Goal: Transaction & Acquisition: Purchase product/service

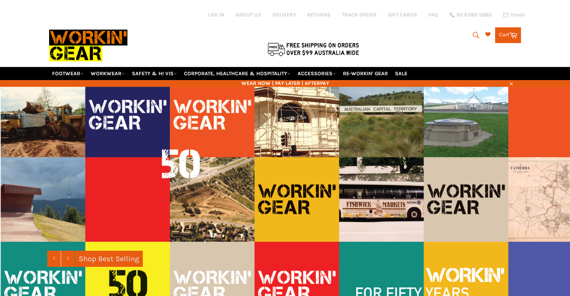
click at [115, 57] on div at bounding box center [199, 49] width 300 height 16
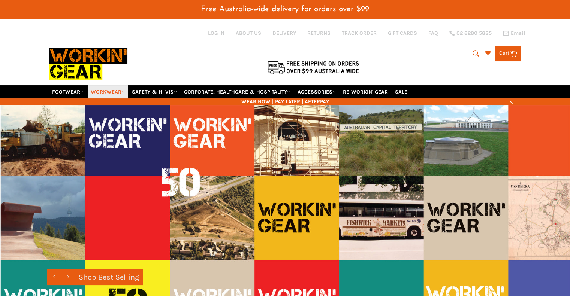
click at [115, 85] on link "WORKWEAR" at bounding box center [108, 91] width 40 height 13
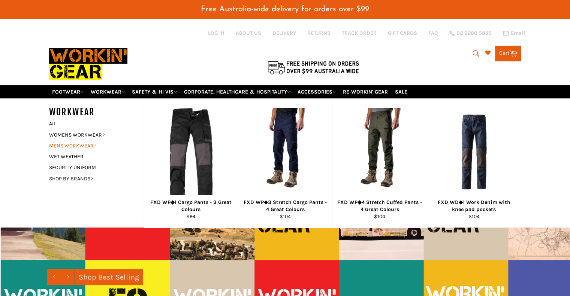
click at [81, 140] on link "MENS WORKWEAR" at bounding box center [90, 145] width 91 height 11
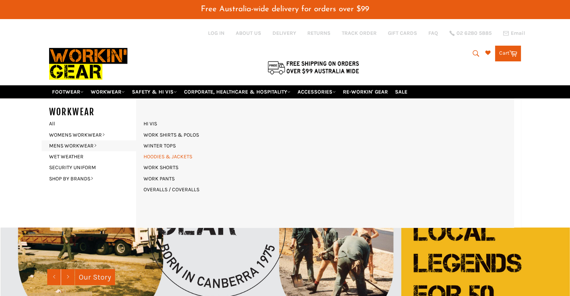
click at [160, 151] on link "HOODIES & JACKETS" at bounding box center [168, 156] width 56 height 11
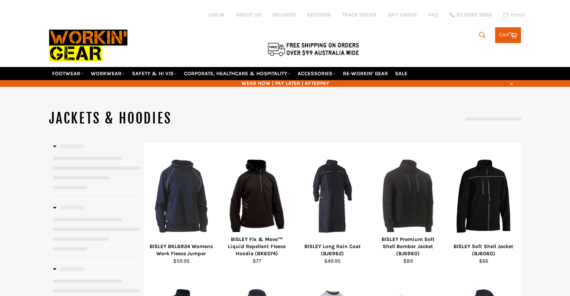
scroll to position [24, 0]
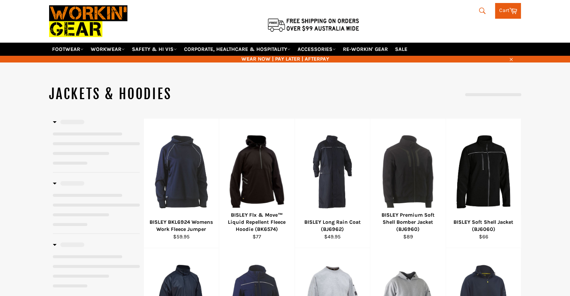
select select "**********"
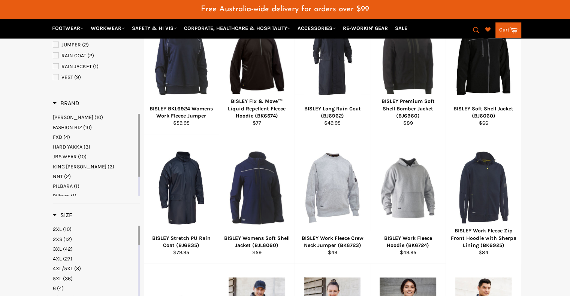
scroll to position [155, 0]
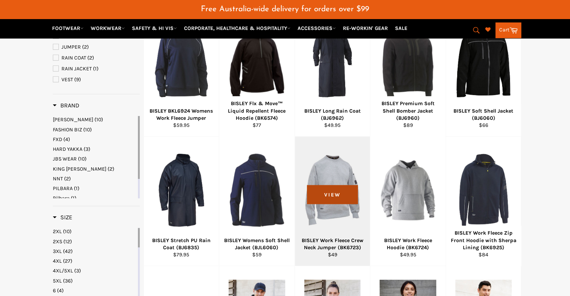
click at [334, 186] on span "View" at bounding box center [332, 194] width 51 height 19
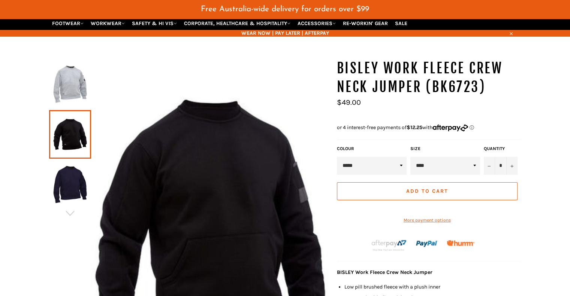
scroll to position [67, 0]
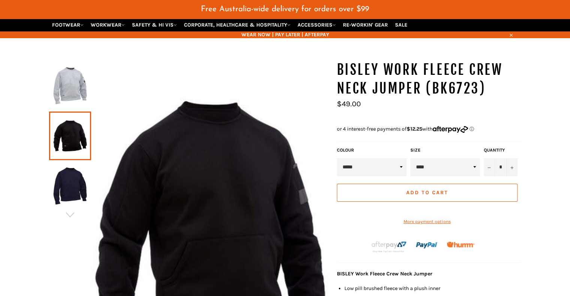
click at [50, 178] on link at bounding box center [70, 186] width 42 height 49
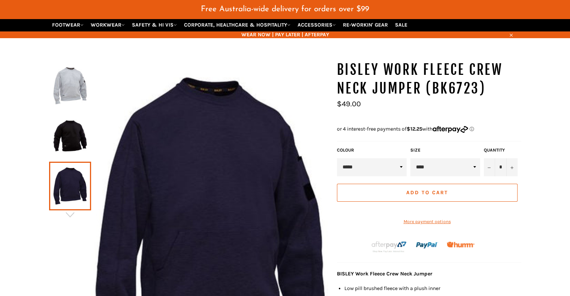
click at [66, 84] on img at bounding box center [70, 85] width 34 height 41
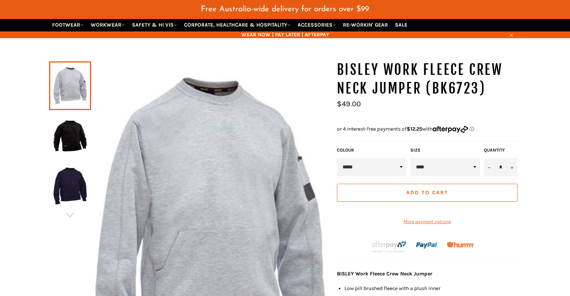
click at [73, 124] on img at bounding box center [70, 135] width 34 height 41
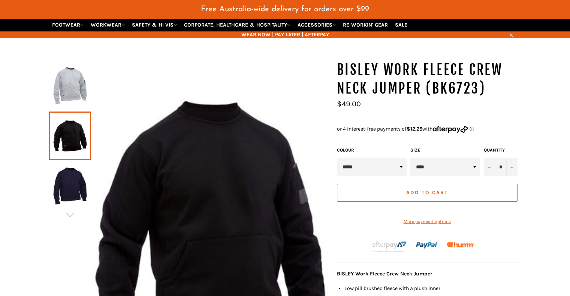
click at [71, 72] on img at bounding box center [70, 85] width 34 height 41
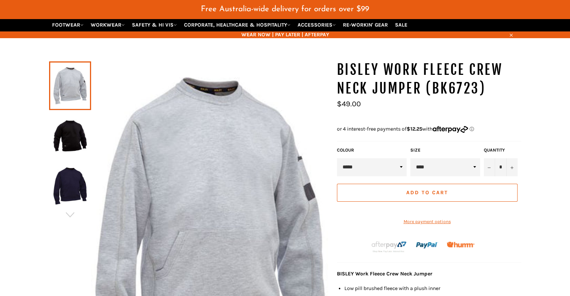
click at [62, 115] on img at bounding box center [70, 135] width 34 height 41
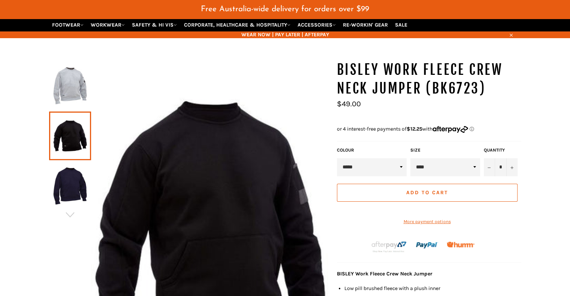
click at [58, 76] on img at bounding box center [70, 85] width 34 height 41
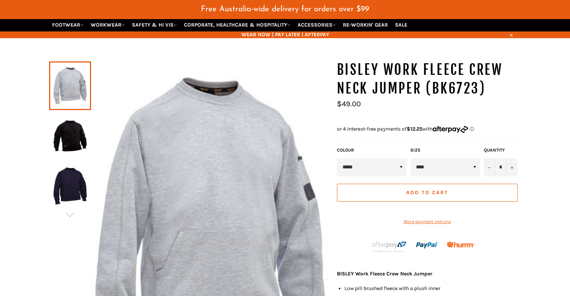
click at [70, 171] on img at bounding box center [70, 186] width 34 height 41
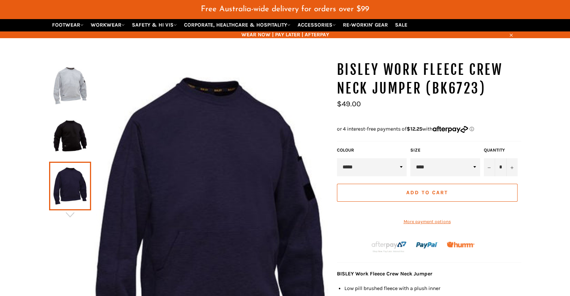
click at [77, 119] on img at bounding box center [70, 135] width 34 height 41
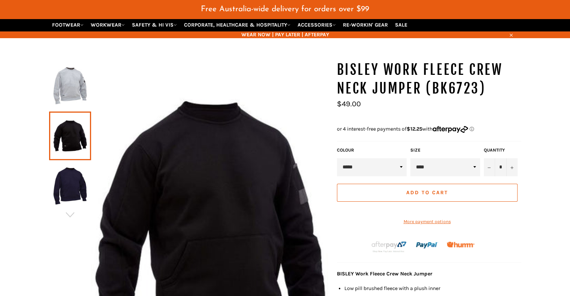
click at [76, 74] on img at bounding box center [70, 85] width 34 height 41
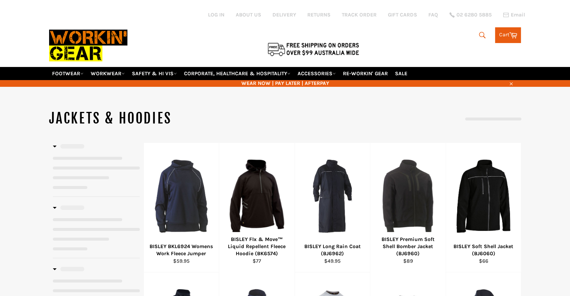
scroll to position [264, 0]
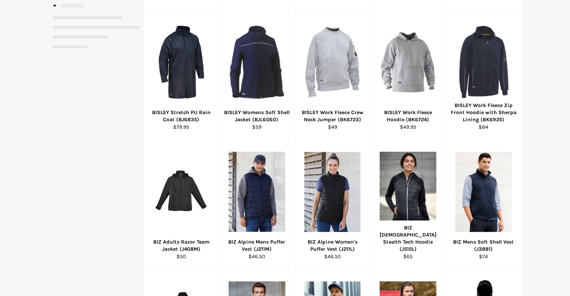
select select "**********"
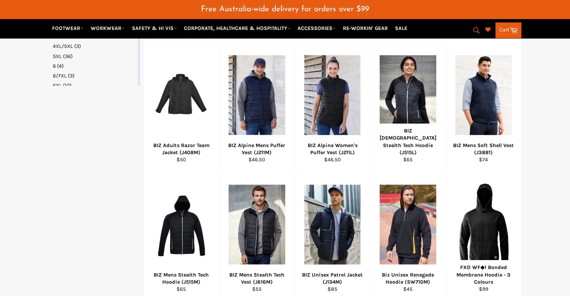
scroll to position [479, 0]
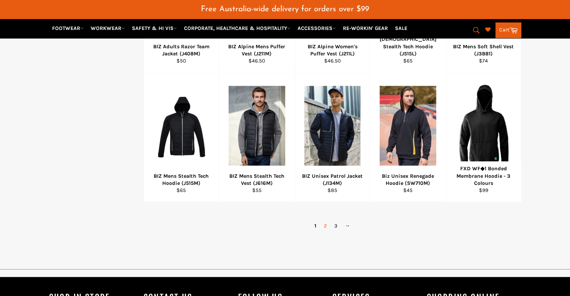
click at [323, 221] on link "2" at bounding box center [325, 226] width 10 height 11
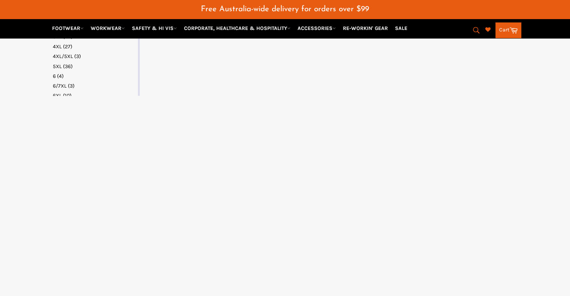
select select "**********"
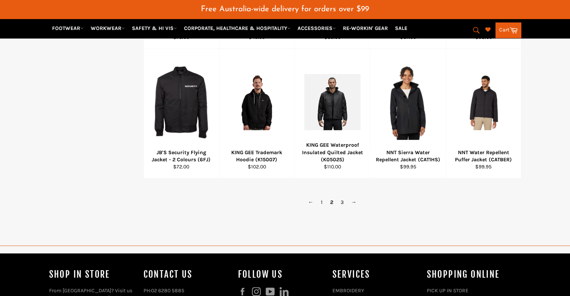
scroll to position [499, 0]
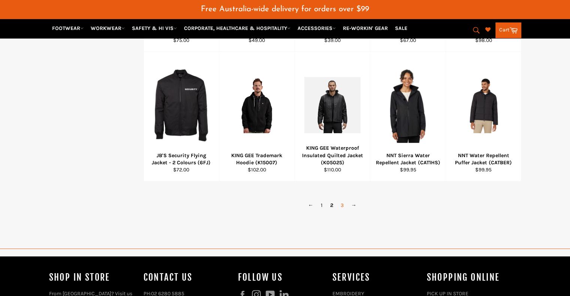
click at [342, 200] on link "3" at bounding box center [342, 205] width 10 height 11
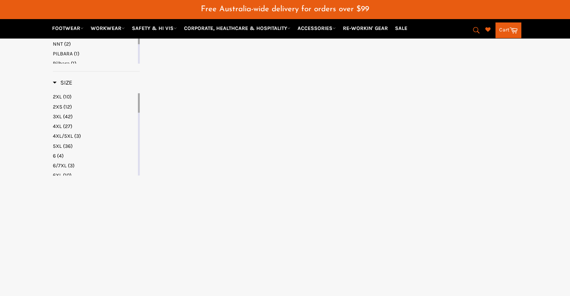
select select "**********"
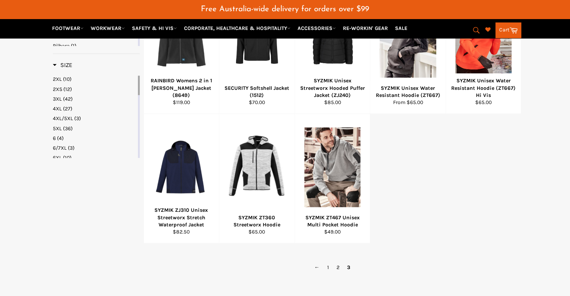
scroll to position [317, 0]
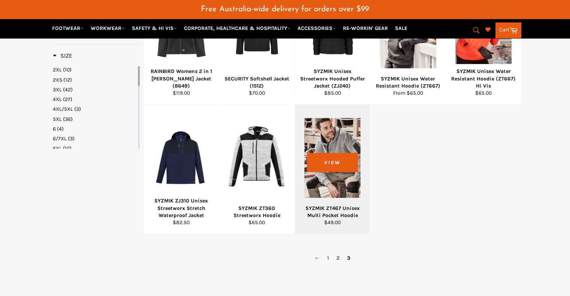
click at [338, 174] on div at bounding box center [332, 158] width 57 height 88
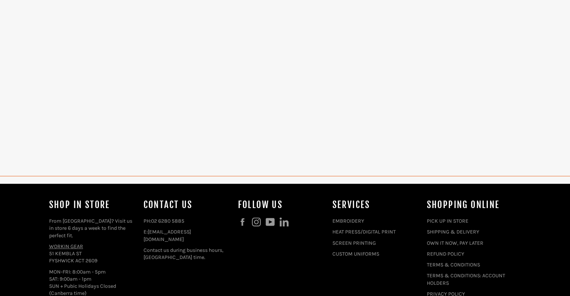
select select "**********"
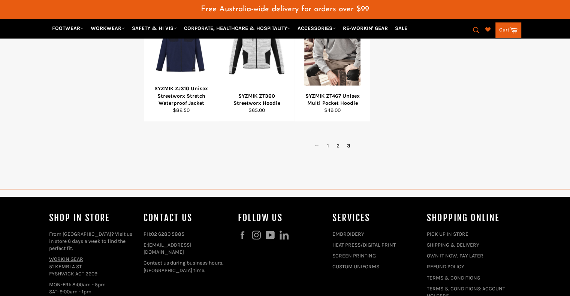
scroll to position [428, 0]
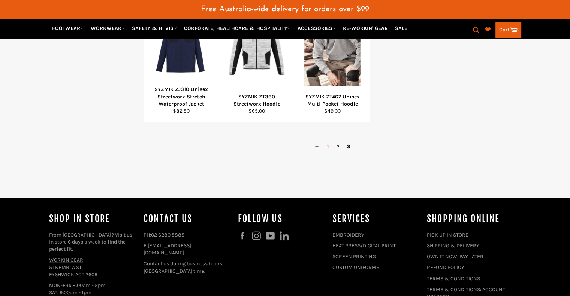
click at [327, 141] on link "1" at bounding box center [327, 146] width 9 height 11
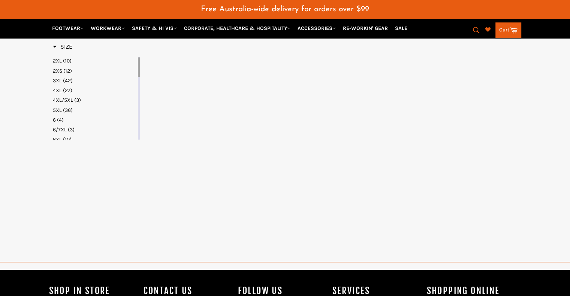
select select "**********"
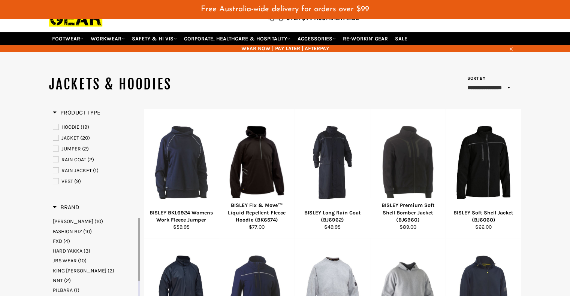
scroll to position [48, 0]
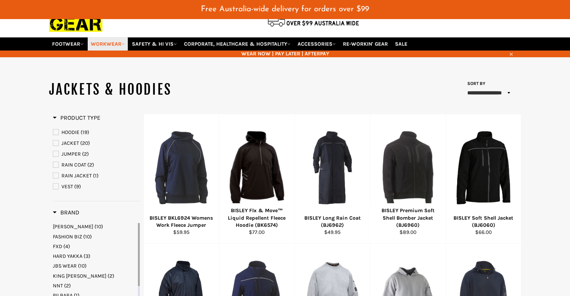
click at [115, 37] on link "WORKWEAR" at bounding box center [108, 43] width 40 height 13
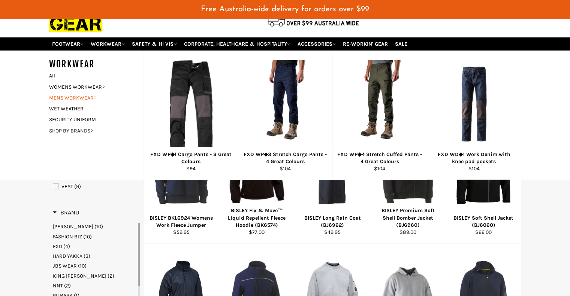
click at [88, 92] on link "MENS WORKWEAR" at bounding box center [90, 97] width 91 height 11
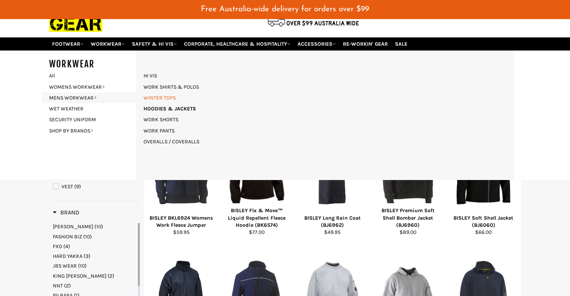
click at [163, 92] on link "WINTER TOPS" at bounding box center [160, 97] width 40 height 11
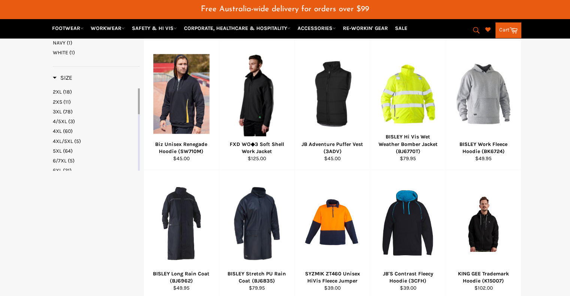
scroll to position [324, 0]
